Goal: Information Seeking & Learning: Learn about a topic

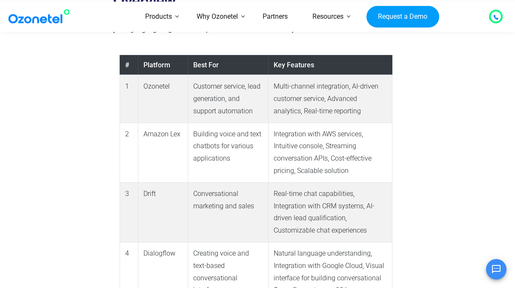
scroll to position [629, 0]
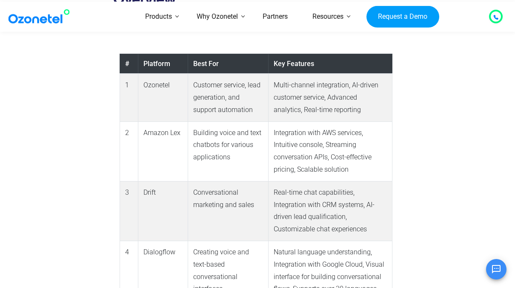
drag, startPoint x: 194, startPoint y: 60, endPoint x: 142, endPoint y: 57, distance: 52.5
click at [142, 74] on td "Ozonetel" at bounding box center [163, 98] width 50 height 48
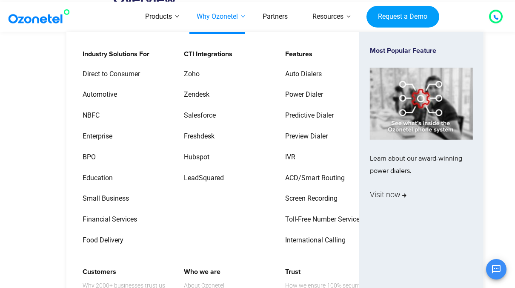
drag, startPoint x: 142, startPoint y: 57, endPoint x: 245, endPoint y: 18, distance: 110.5
click at [245, 18] on link "Why Ozonetel" at bounding box center [217, 17] width 66 height 30
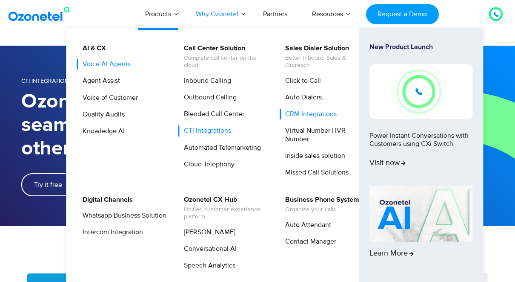
click at [119, 64] on link "Voice AI Agents" at bounding box center [104, 64] width 55 height 11
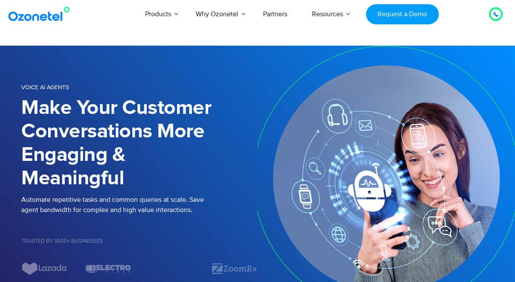
click at [92, 134] on h1 "Make Your Customer Conversations More Engaging & Meaningful" at bounding box center [139, 143] width 236 height 94
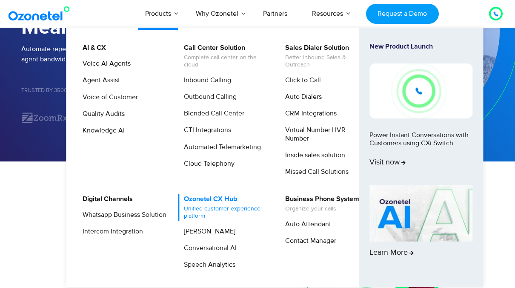
scroll to position [146, 0]
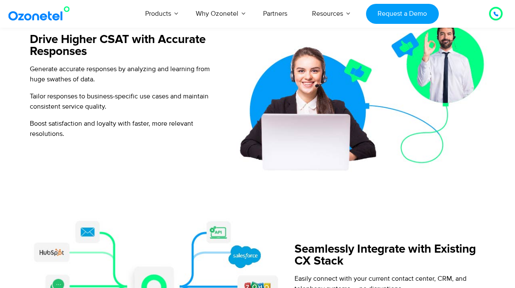
scroll to position [804, 0]
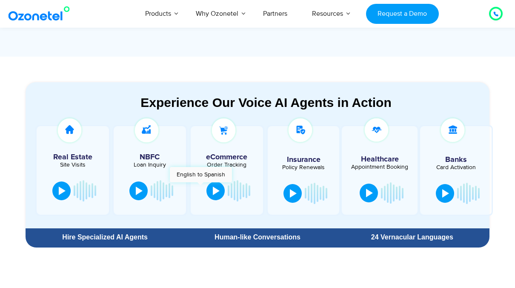
scroll to position [413, 0]
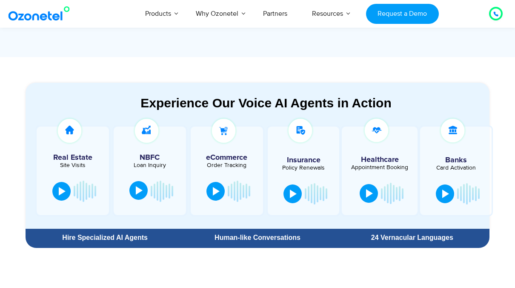
click at [139, 188] on div at bounding box center [139, 190] width 7 height 9
click at [297, 196] on button at bounding box center [293, 193] width 18 height 19
click at [292, 192] on div at bounding box center [293, 193] width 7 height 9
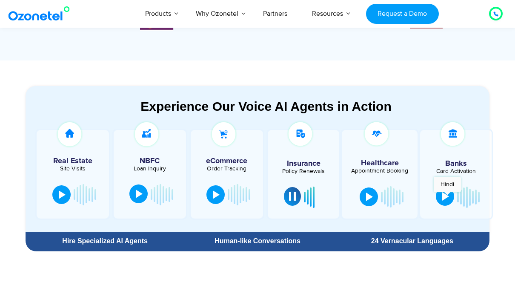
click at [448, 196] on div at bounding box center [446, 196] width 7 height 9
click at [444, 196] on div at bounding box center [446, 196] width 7 height 9
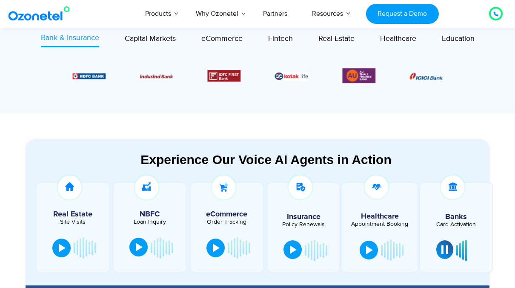
scroll to position [362, 0]
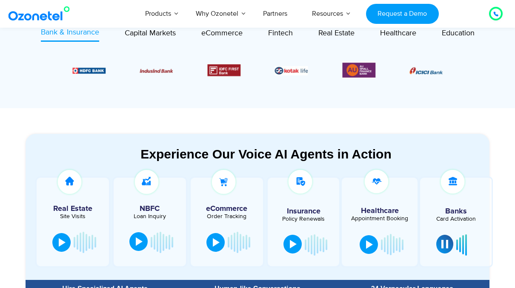
click at [139, 248] on button at bounding box center [138, 241] width 18 height 19
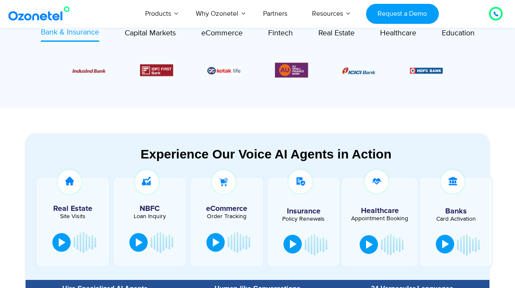
click at [147, 235] on div at bounding box center [150, 243] width 47 height 26
click at [143, 241] on button at bounding box center [138, 241] width 18 height 19
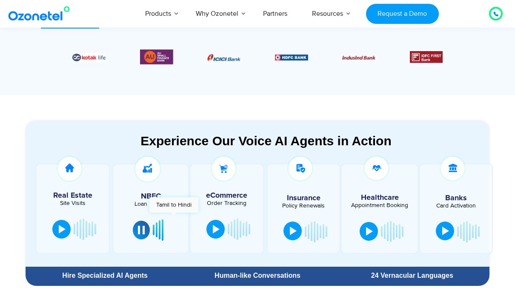
scroll to position [375, 0]
